Goal: Task Accomplishment & Management: Manage account settings

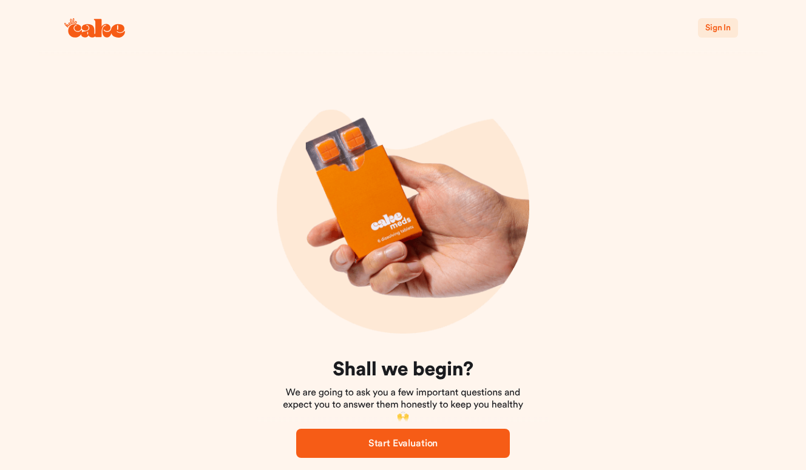
click at [717, 32] on span "Sign In" at bounding box center [717, 28] width 25 height 8
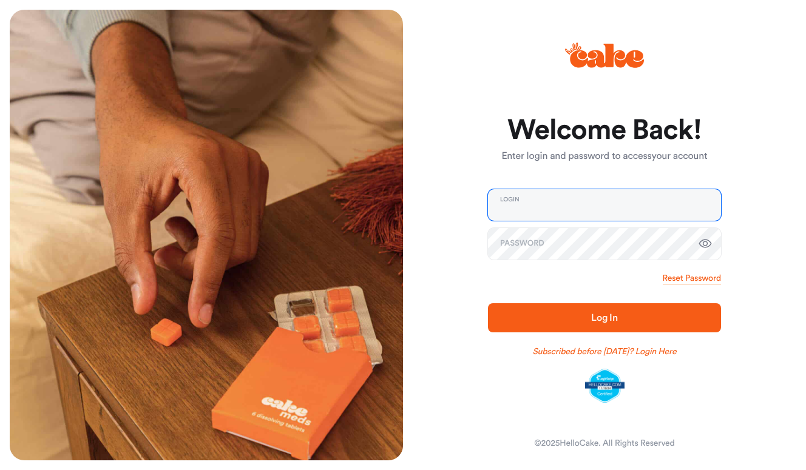
click at [601, 210] on input "email" at bounding box center [604, 205] width 233 height 32
type input "**********"
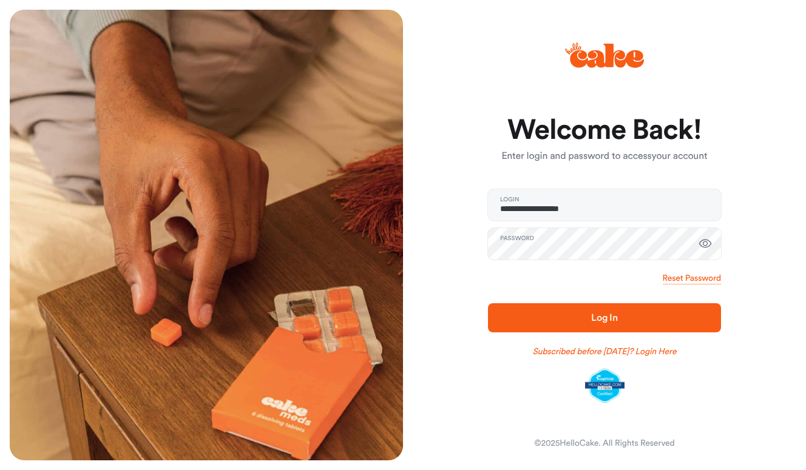
click at [586, 318] on span "Log In" at bounding box center [604, 318] width 194 height 15
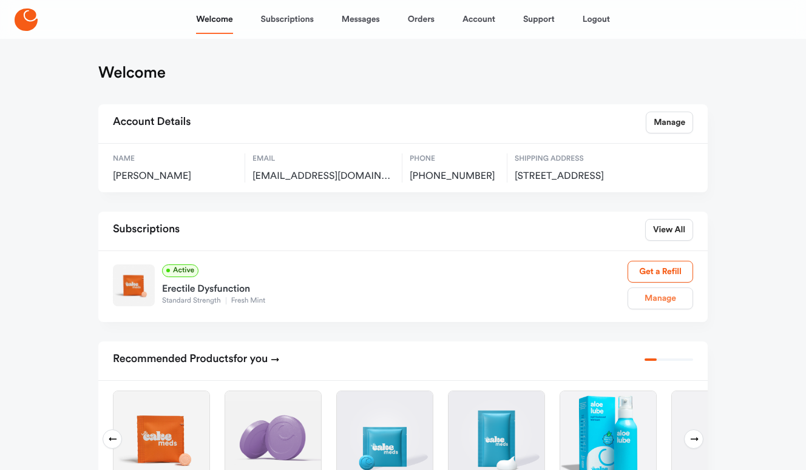
click at [644, 310] on link "Manage" at bounding box center [661, 299] width 66 height 22
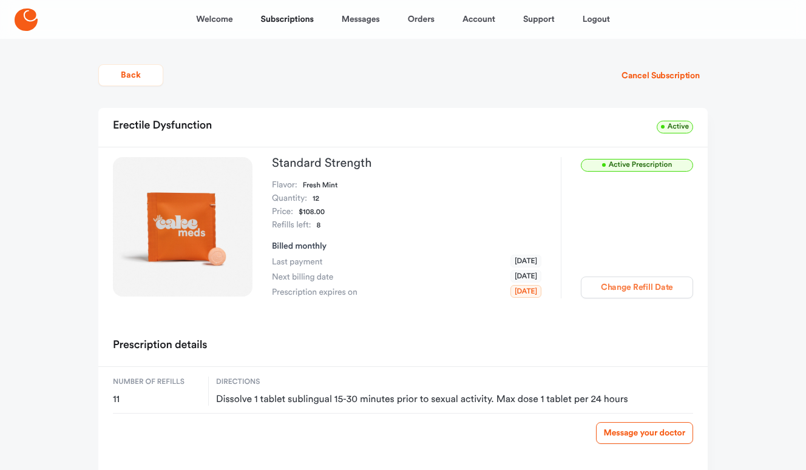
click at [640, 293] on button "Change Refill Date" at bounding box center [637, 288] width 112 height 22
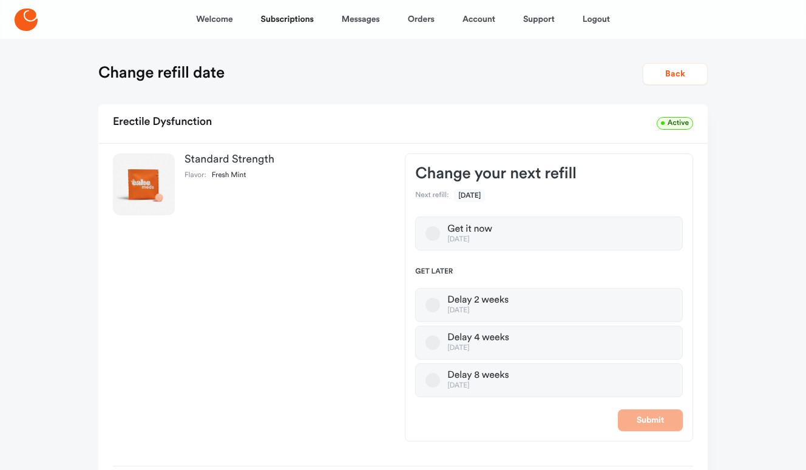
click at [433, 382] on button "Delay 8 weeks Jan 02, 2026" at bounding box center [432, 380] width 15 height 15
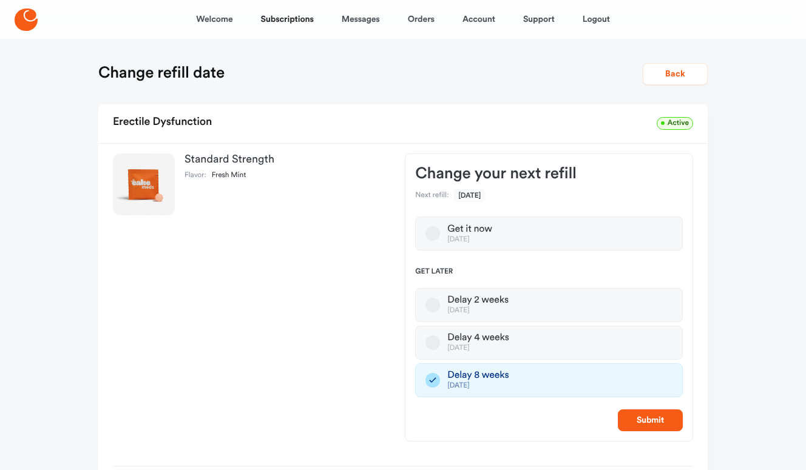
scroll to position [95, 0]
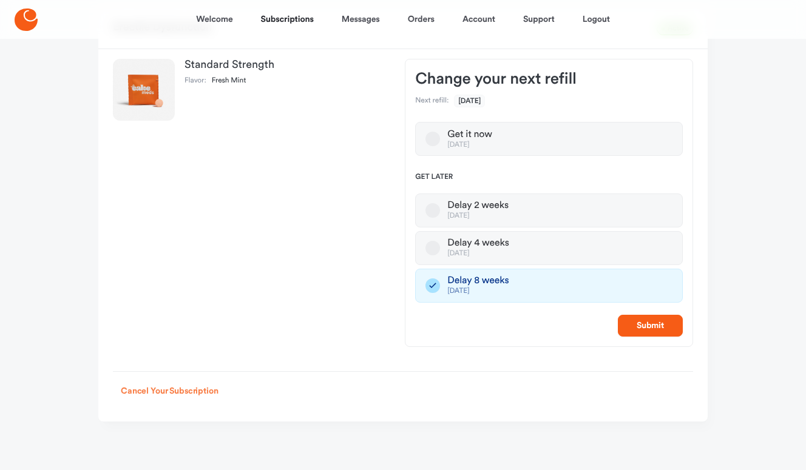
click at [211, 392] on button "Cancel Your Subscription" at bounding box center [169, 392] width 113 height 22
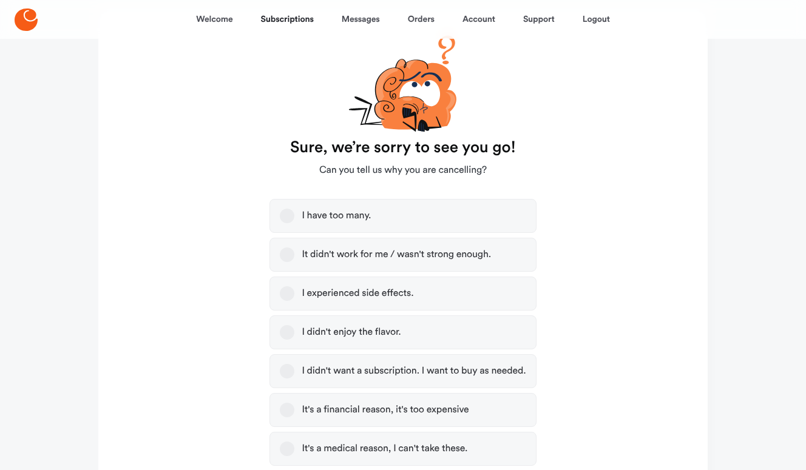
click at [285, 216] on button "I have too many." at bounding box center [287, 216] width 15 height 15
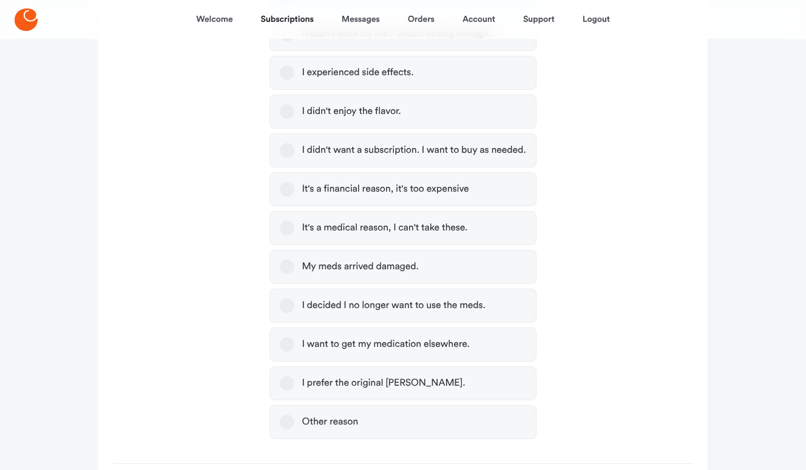
scroll to position [409, 0]
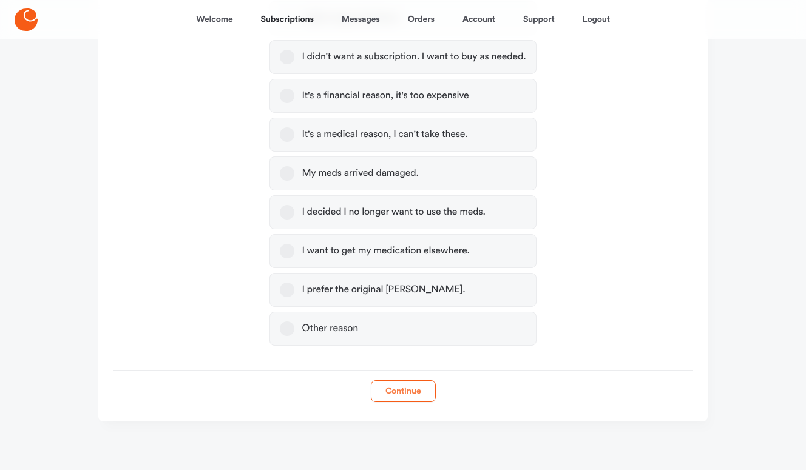
click at [405, 381] on button "Continue" at bounding box center [403, 392] width 65 height 22
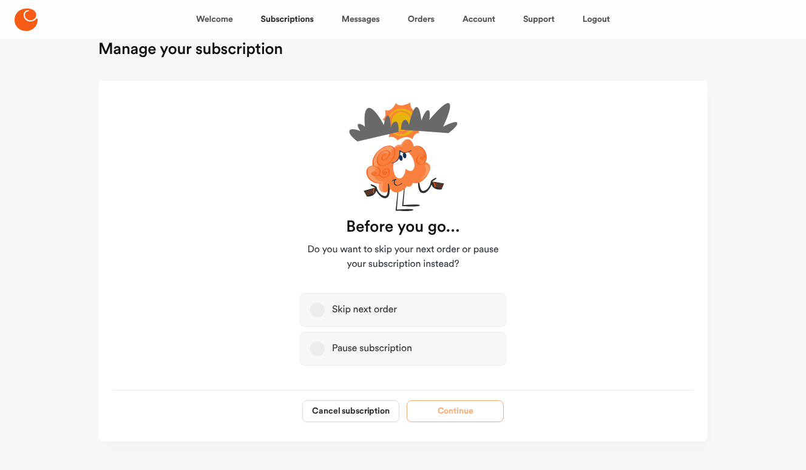
scroll to position [30, 0]
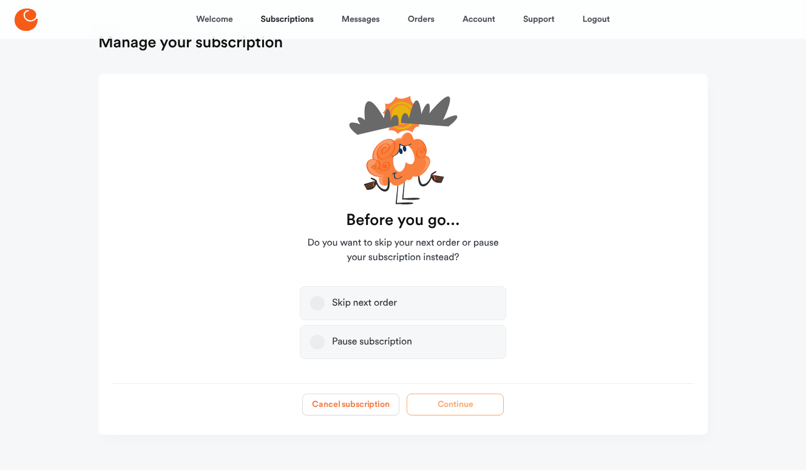
click at [349, 401] on button "Cancel subscription" at bounding box center [350, 405] width 97 height 22
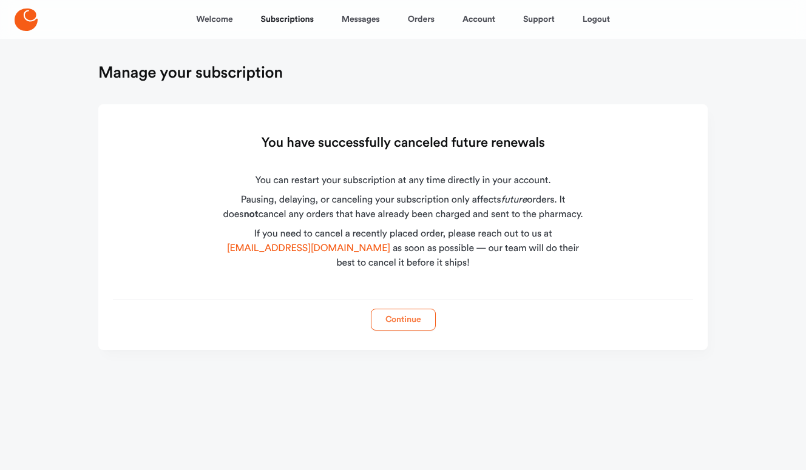
click at [411, 325] on button "Continue" at bounding box center [403, 320] width 65 height 22
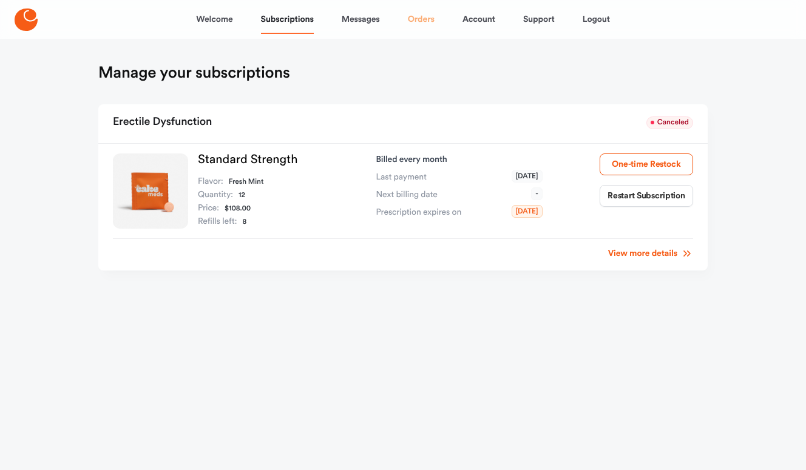
click at [411, 21] on link "Orders" at bounding box center [421, 19] width 27 height 29
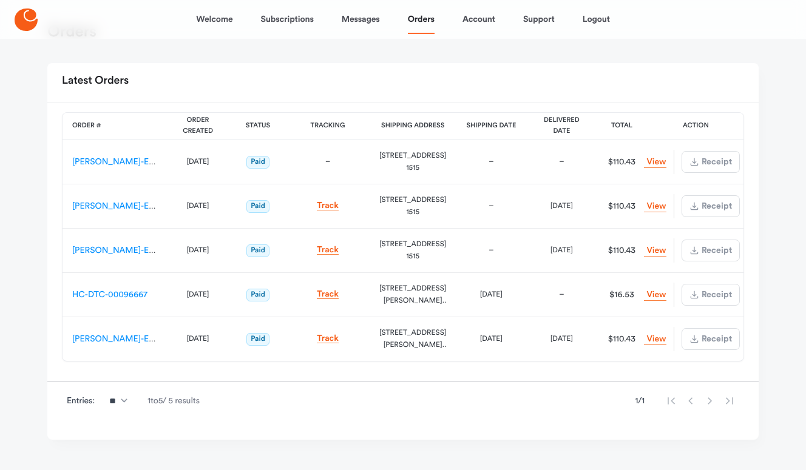
scroll to position [42, 0]
click at [215, 22] on link "Welcome" at bounding box center [214, 19] width 36 height 29
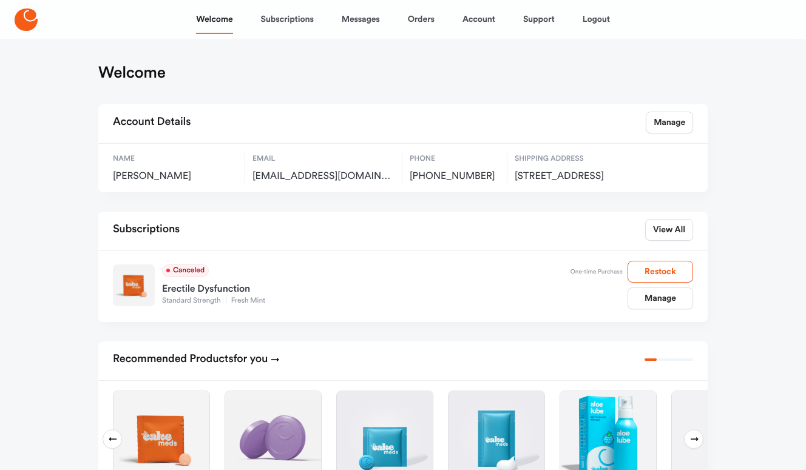
click at [19, 18] on icon at bounding box center [26, 19] width 23 height 22
